Goal: Use online tool/utility: Utilize a website feature to perform a specific function

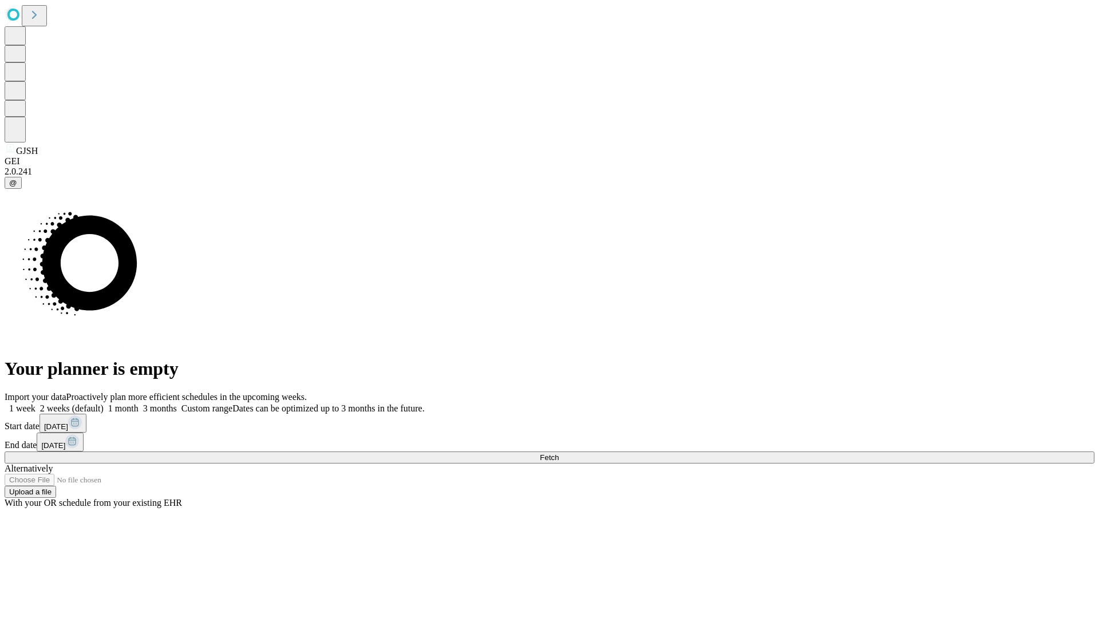
click at [559, 453] on span "Fetch" at bounding box center [549, 457] width 19 height 9
